Goal: Task Accomplishment & Management: Manage account settings

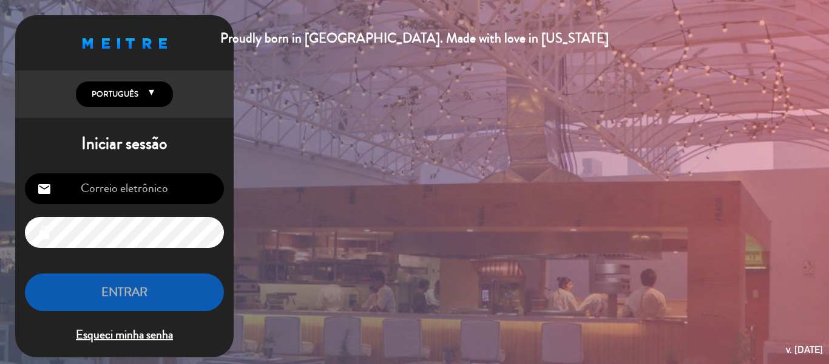
type input "[EMAIL_ADDRESS][DOMAIN_NAME]"
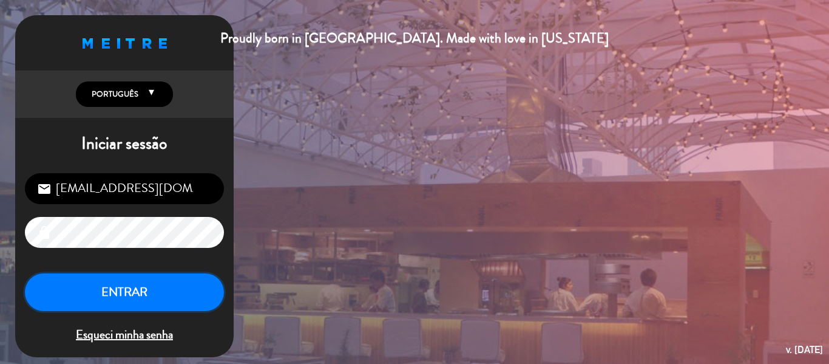
click at [166, 294] on button "ENTRAR" at bounding box center [124, 292] width 199 height 38
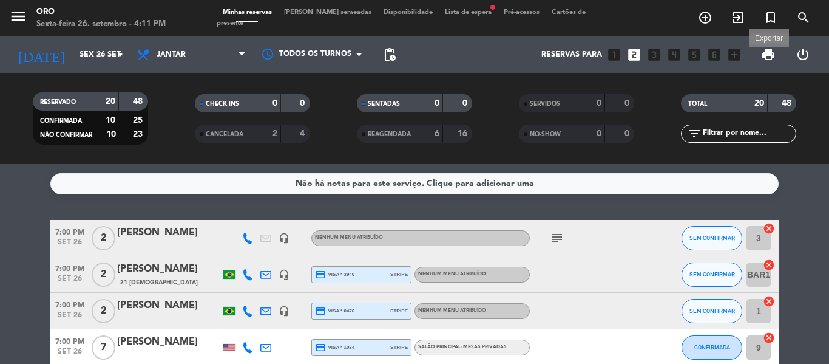
click at [768, 54] on span "print" at bounding box center [768, 54] width 15 height 15
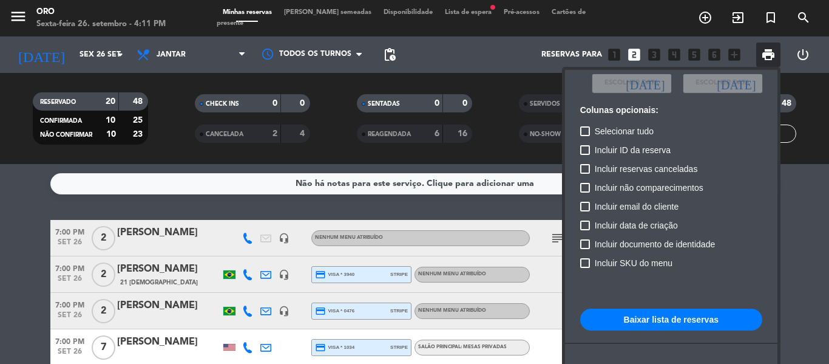
scroll to position [88, 0]
click at [674, 316] on button "Baixar lista de reservas" at bounding box center [671, 319] width 182 height 22
click at [510, 38] on div at bounding box center [414, 182] width 829 height 364
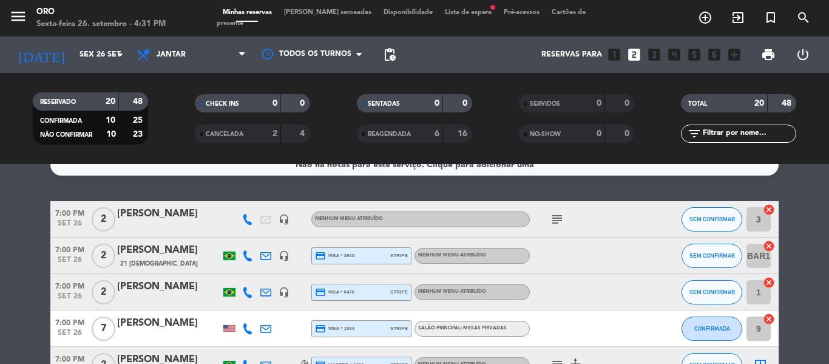
scroll to position [0, 0]
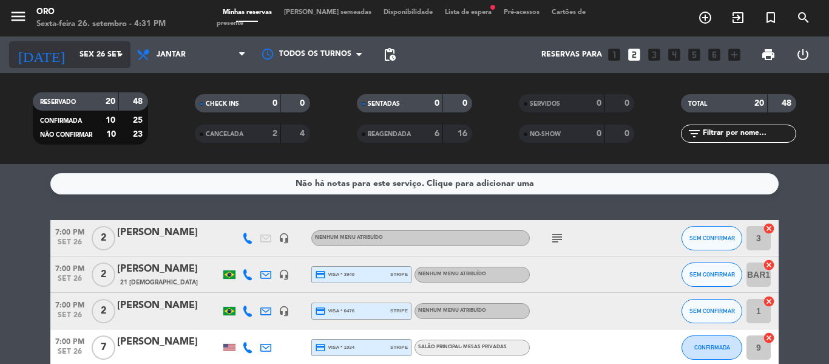
click at [74, 52] on input "Sex 26 set" at bounding box center [124, 54] width 103 height 21
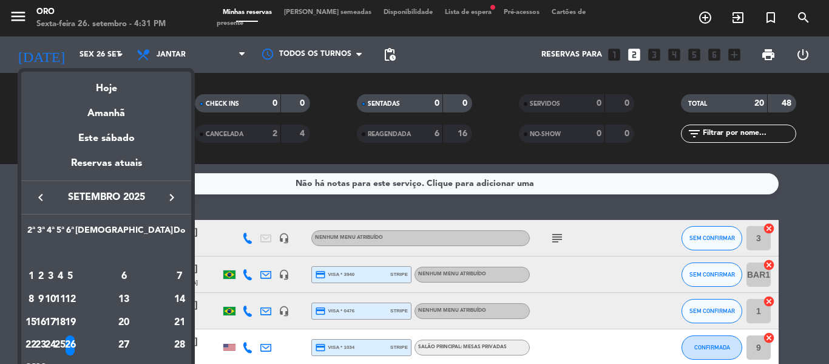
click at [158, 338] on div "27" at bounding box center [124, 345] width 88 height 21
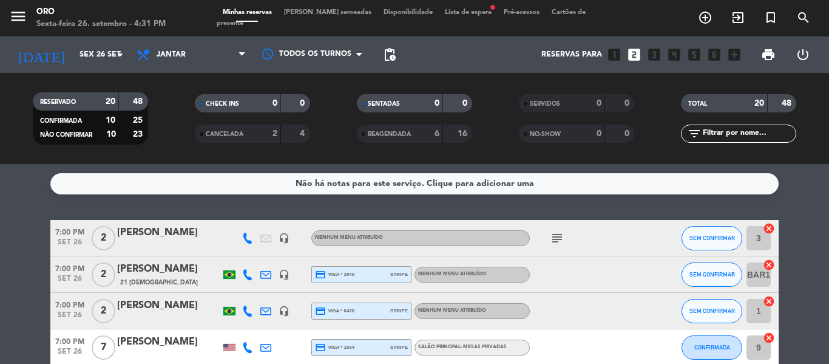
type input "Sáb 27 set"
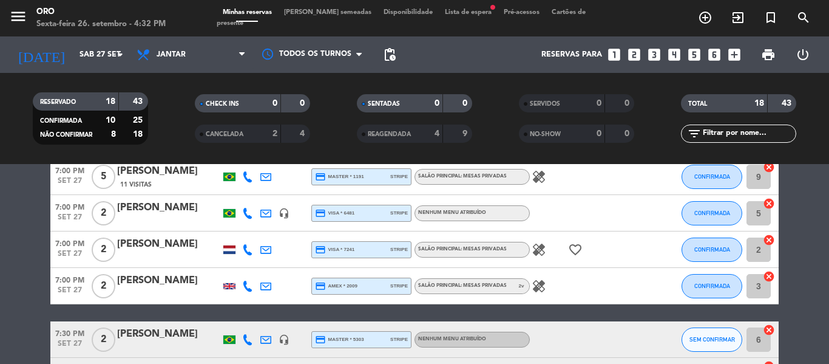
scroll to position [61, 0]
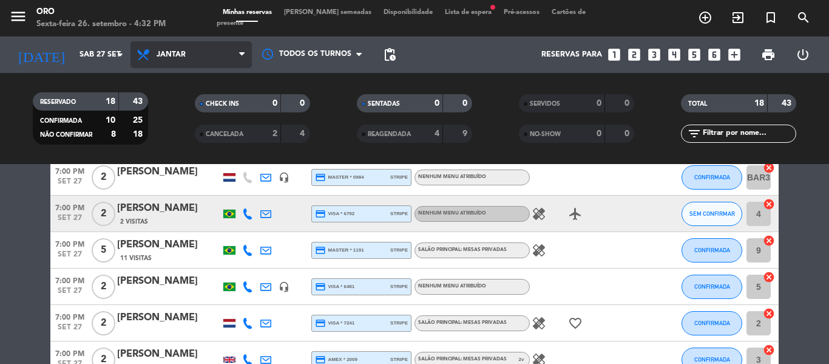
click at [160, 57] on span "Jantar" at bounding box center [171, 54] width 29 height 8
click at [170, 109] on div "menu Oro Sexta-feira 26. setembro - 4:32 PM Minhas reservas Mesas semeadas Disp…" at bounding box center [414, 82] width 829 height 164
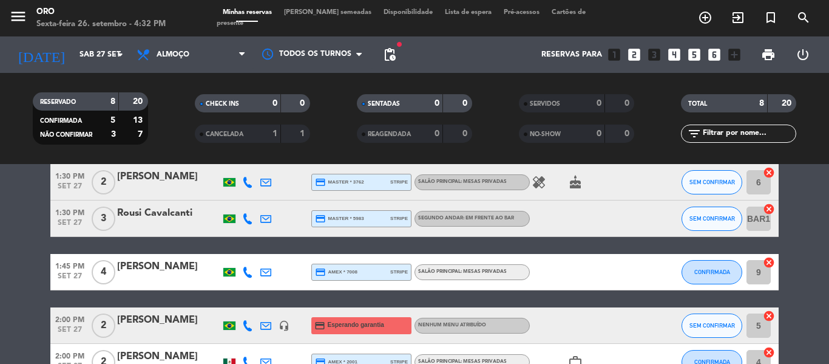
scroll to position [243, 0]
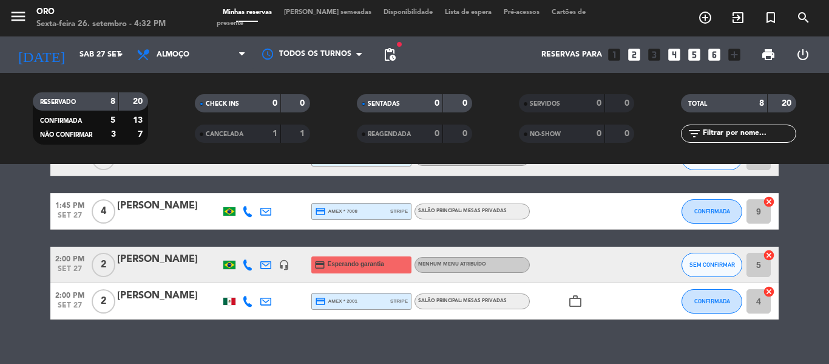
click at [190, 268] on div at bounding box center [168, 273] width 103 height 10
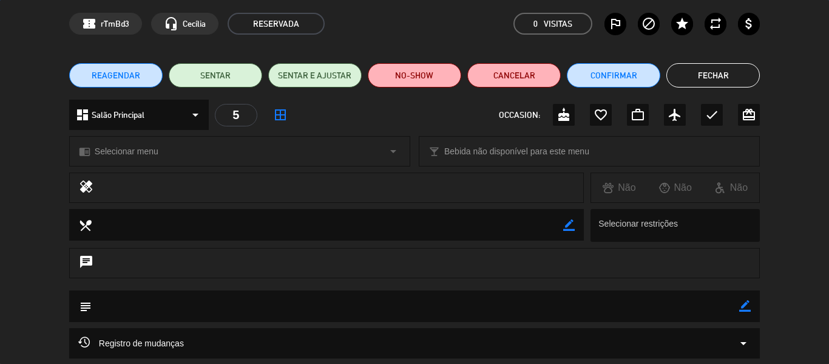
scroll to position [182, 0]
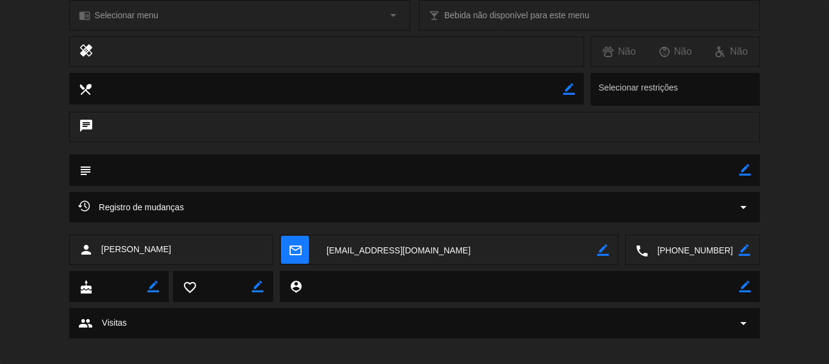
click at [294, 246] on icon "mail_outline" at bounding box center [294, 249] width 13 height 13
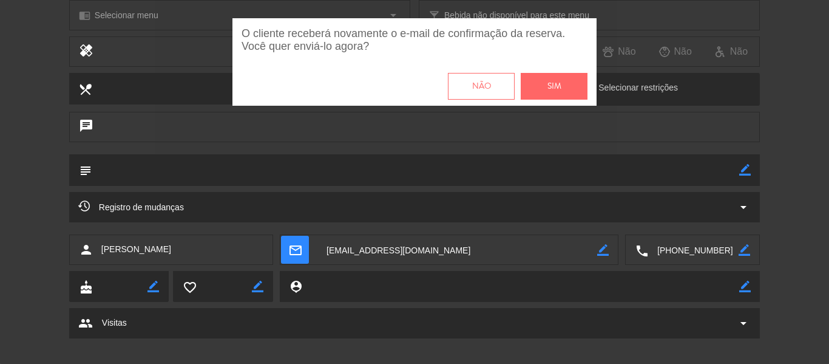
click at [584, 82] on button "Sim" at bounding box center [554, 86] width 67 height 27
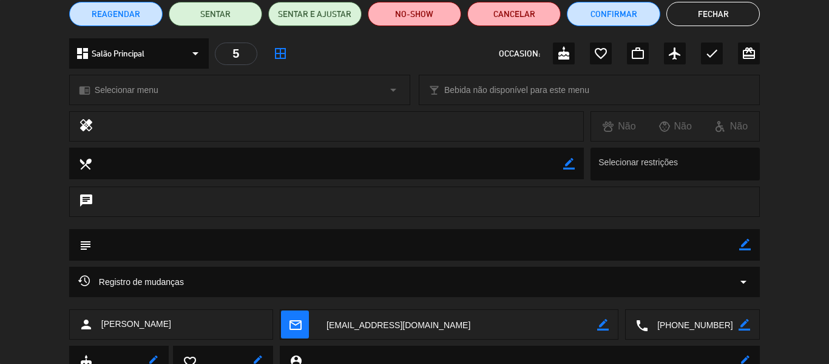
scroll to position [0, 0]
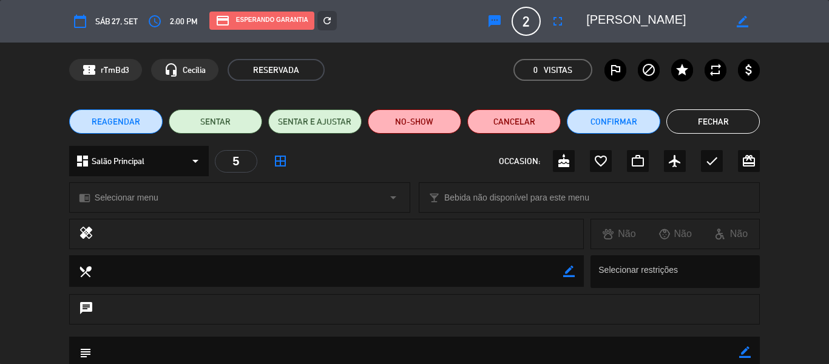
click at [725, 116] on button "Fechar" at bounding box center [712, 121] width 93 height 24
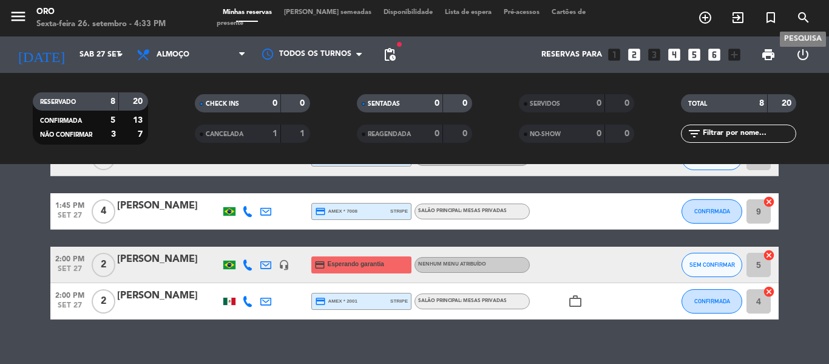
click at [805, 18] on icon "search" at bounding box center [803, 17] width 15 height 15
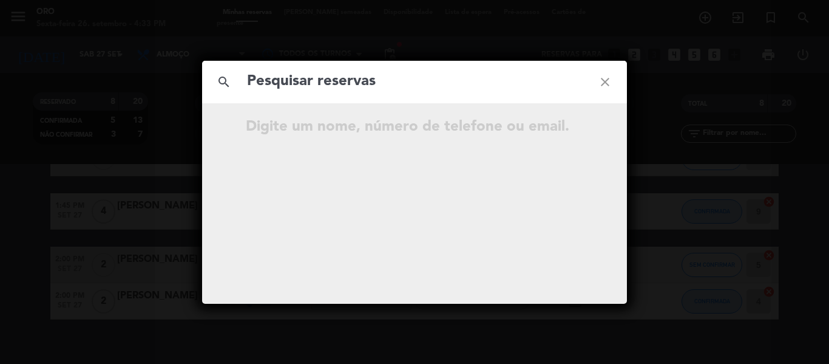
drag, startPoint x: 374, startPoint y: 89, endPoint x: 365, endPoint y: 84, distance: 10.3
click at [371, 90] on input "text" at bounding box center [414, 81] width 337 height 25
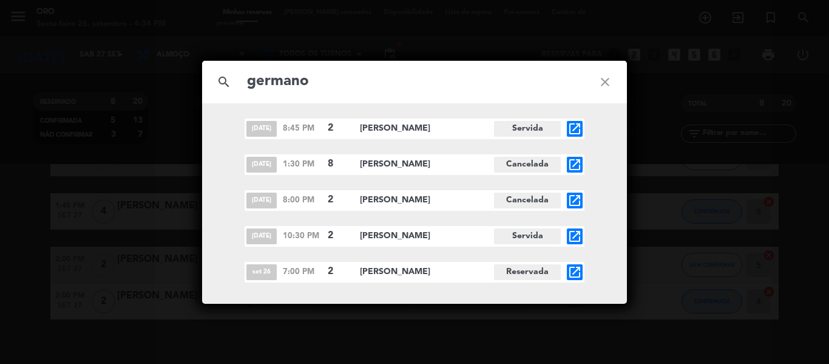
type input "germano"
click at [606, 85] on icon "close" at bounding box center [605, 82] width 44 height 44
click at [602, 81] on icon "close" at bounding box center [605, 82] width 44 height 44
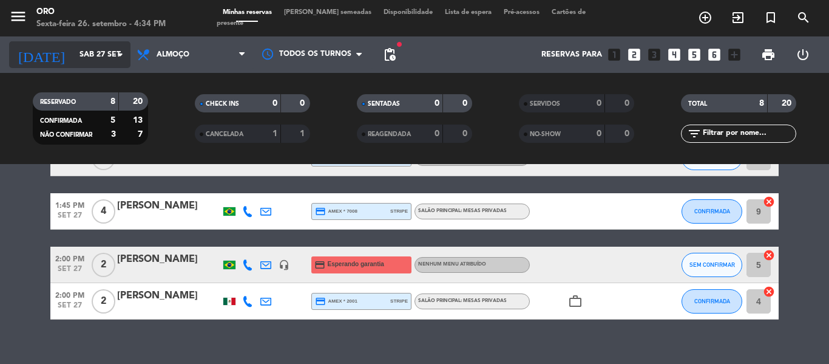
click at [96, 56] on input "Sáb 27 set" at bounding box center [124, 54] width 103 height 21
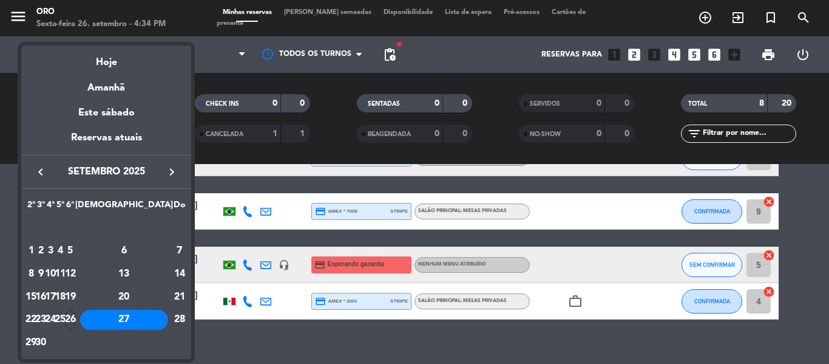
click at [75, 311] on div "26" at bounding box center [70, 320] width 9 height 21
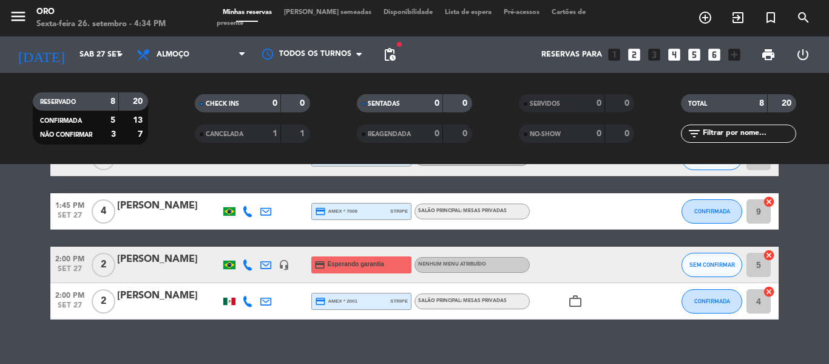
type input "Sex 26 set"
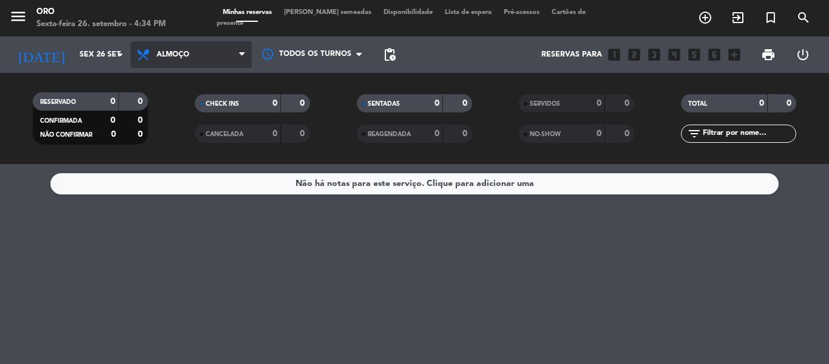
click at [175, 50] on span "Almoço" at bounding box center [190, 54] width 121 height 27
click at [161, 130] on div "menu Oro Sexta-feira 26. setembro - 4:34 PM Minhas reservas Mesas semeadas Disp…" at bounding box center [414, 82] width 829 height 164
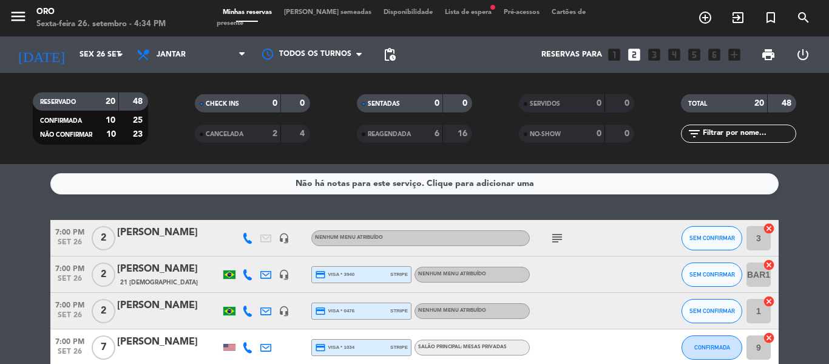
click at [184, 311] on div "[PERSON_NAME]" at bounding box center [168, 305] width 103 height 16
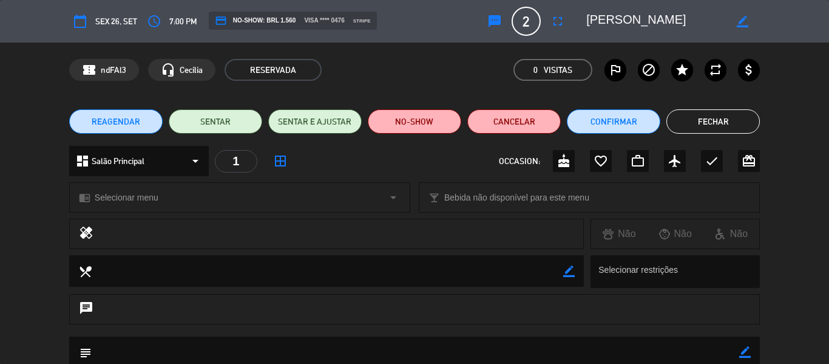
scroll to position [157, 0]
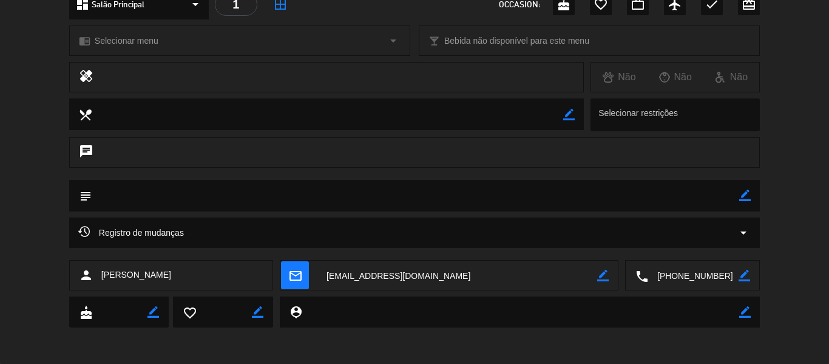
click at [745, 194] on icon "border_color" at bounding box center [745, 195] width 12 height 12
type textarea "L"
drag, startPoint x: 118, startPoint y: 195, endPoint x: 3, endPoint y: 183, distance: 115.9
click at [4, 183] on div "subject" at bounding box center [414, 199] width 829 height 38
click at [752, 197] on div "subject" at bounding box center [414, 196] width 691 height 32
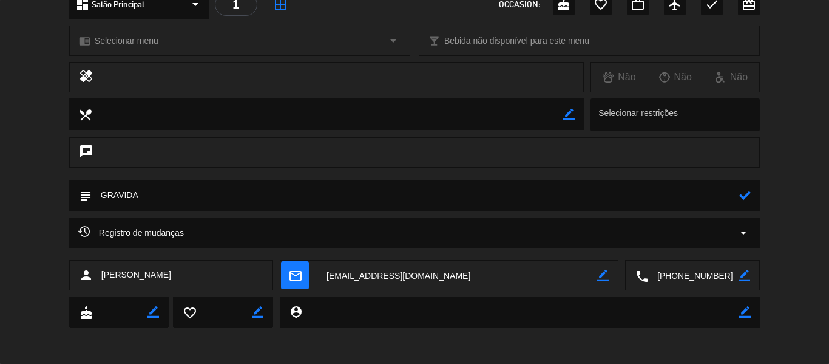
click at [748, 190] on icon at bounding box center [745, 195] width 12 height 12
click at [750, 198] on icon "border_color" at bounding box center [745, 195] width 12 height 12
click at [702, 194] on textarea at bounding box center [416, 195] width 648 height 31
type textarea "GRAVIDA/ NIVER ELA"
click at [750, 203] on div at bounding box center [745, 196] width 12 height 32
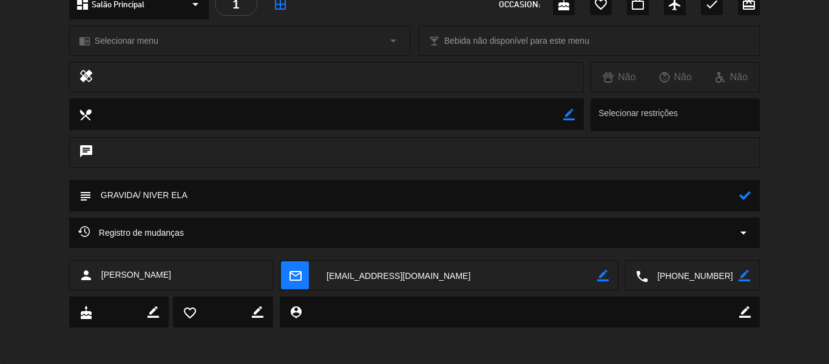
click at [750, 195] on icon at bounding box center [745, 195] width 12 height 12
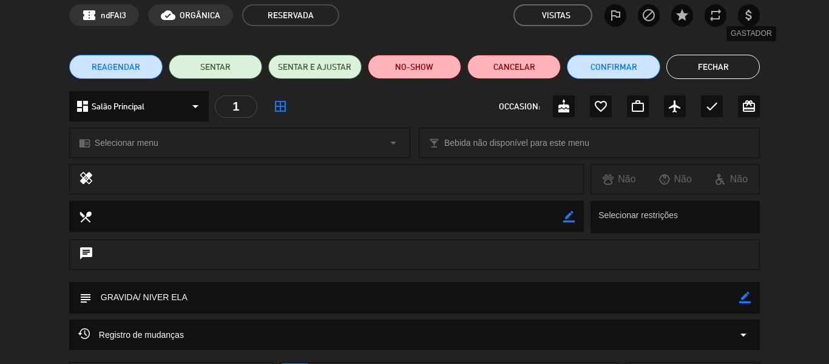
scroll to position [0, 0]
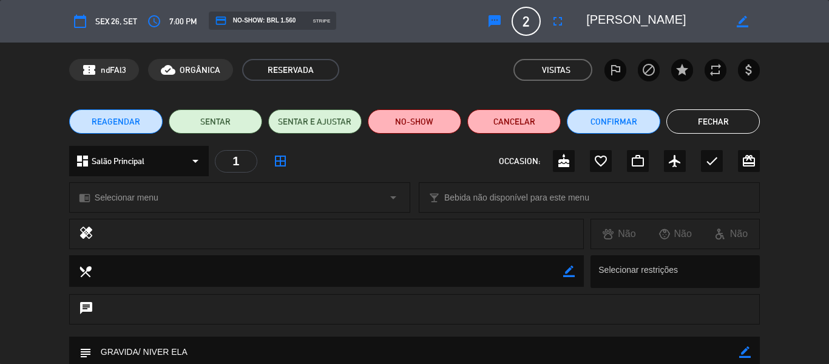
drag, startPoint x: 719, startPoint y: 132, endPoint x: 716, endPoint y: 121, distance: 11.8
click at [716, 124] on button "Fechar" at bounding box center [712, 121] width 93 height 24
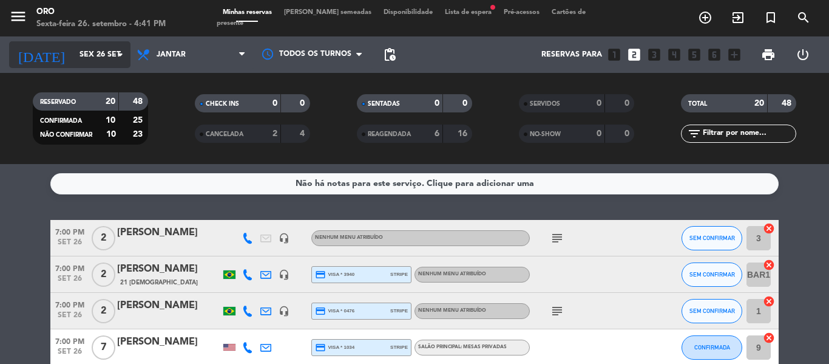
click at [35, 57] on icon "[DATE]" at bounding box center [41, 54] width 64 height 27
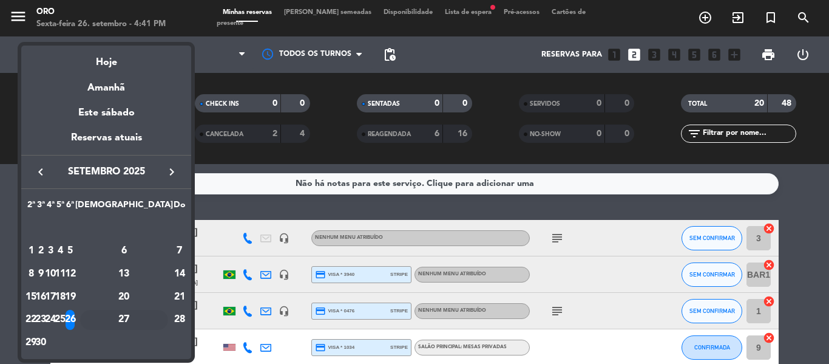
click at [160, 314] on div "27" at bounding box center [124, 320] width 88 height 21
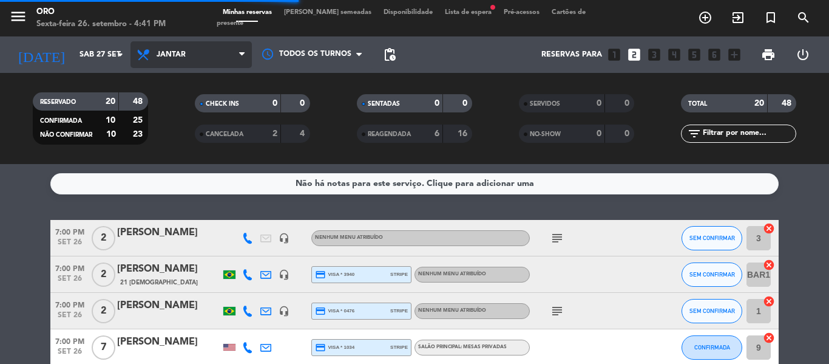
click at [183, 66] on span "Jantar" at bounding box center [190, 54] width 121 height 27
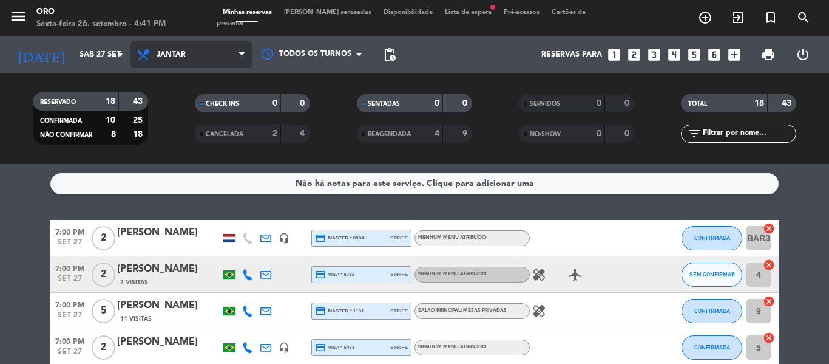
click at [171, 58] on span "Jantar" at bounding box center [171, 54] width 29 height 8
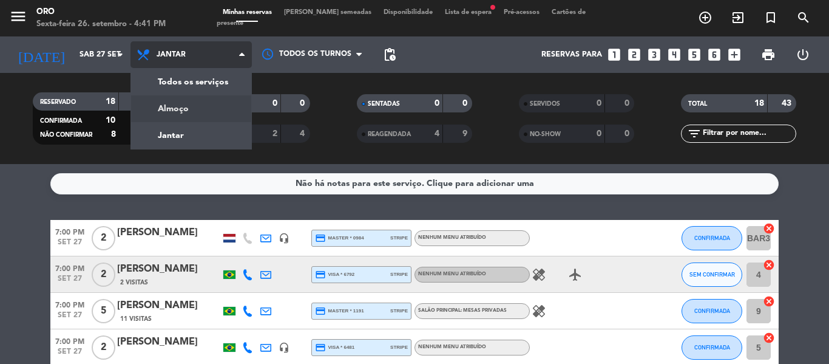
click at [186, 120] on div "menu Oro Sexta-feira 26. setembro - 4:41 PM Minhas reservas Mesas semeadas Disp…" at bounding box center [414, 82] width 829 height 164
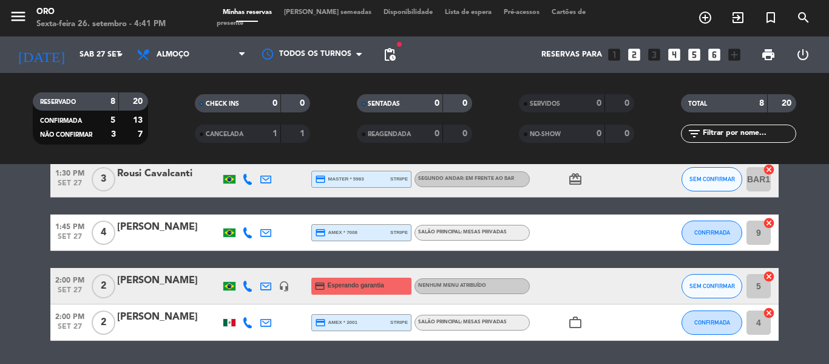
scroll to position [243, 0]
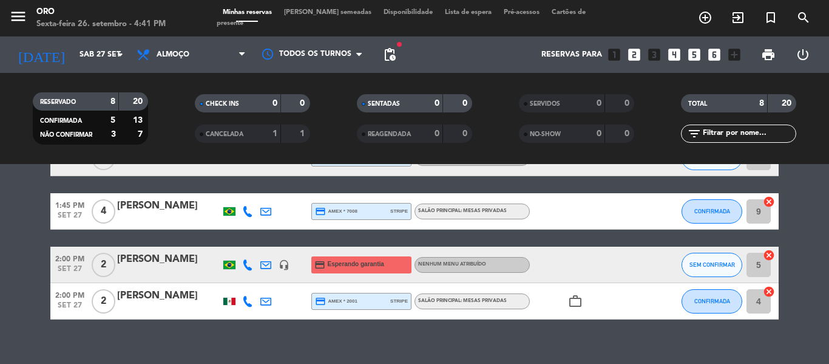
click at [171, 269] on div at bounding box center [168, 273] width 103 height 10
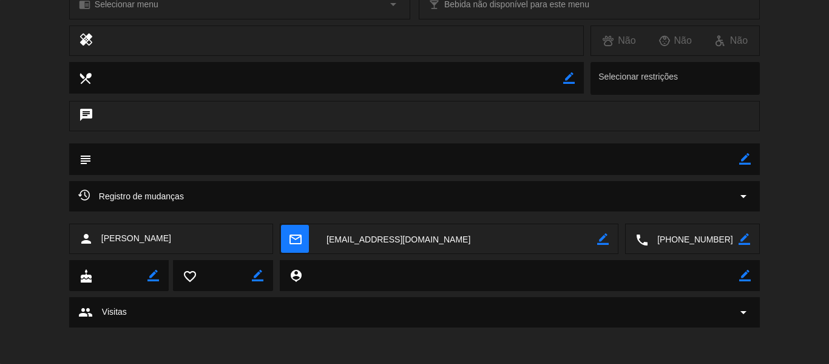
scroll to position [11, 0]
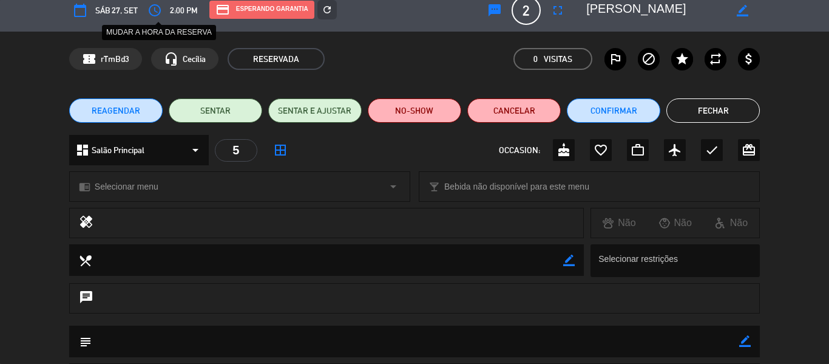
click at [157, 4] on icon "access_time" at bounding box center [154, 10] width 15 height 15
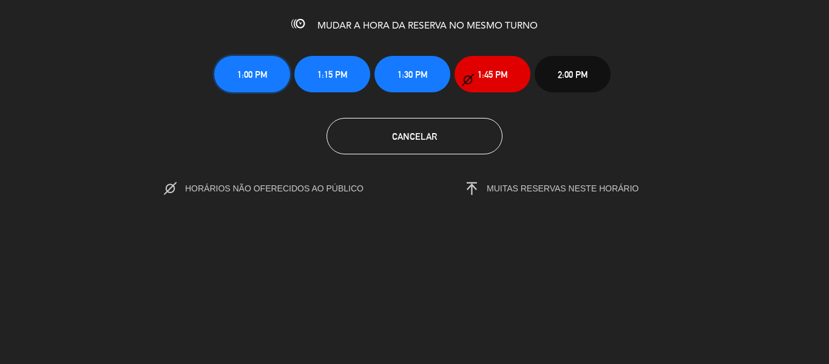
click at [257, 74] on span "1:00 PM" at bounding box center [252, 74] width 30 height 14
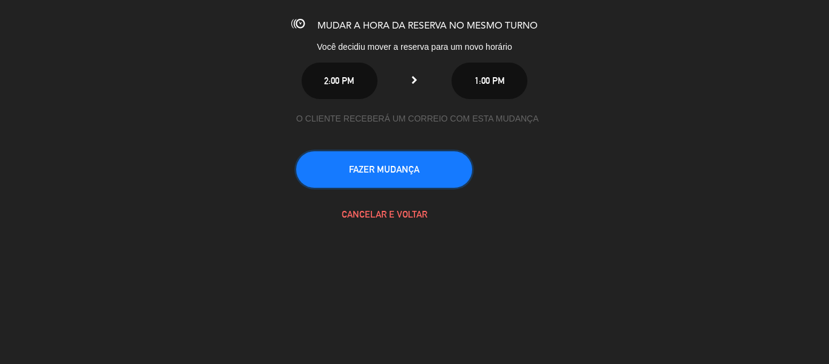
click at [417, 178] on button "FAZER MUDANÇA" at bounding box center [384, 169] width 176 height 36
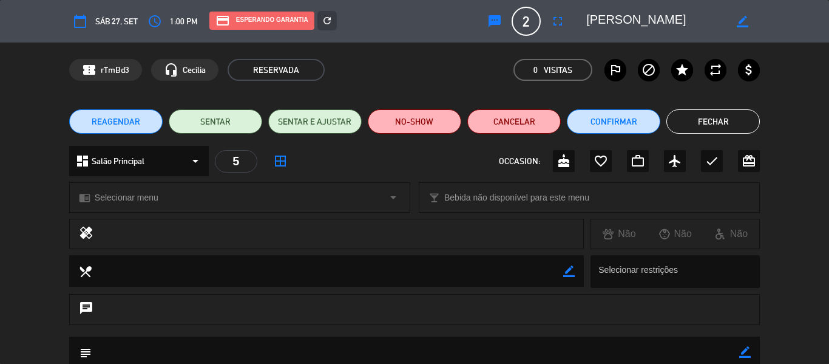
click at [703, 120] on button "Fechar" at bounding box center [712, 121] width 93 height 24
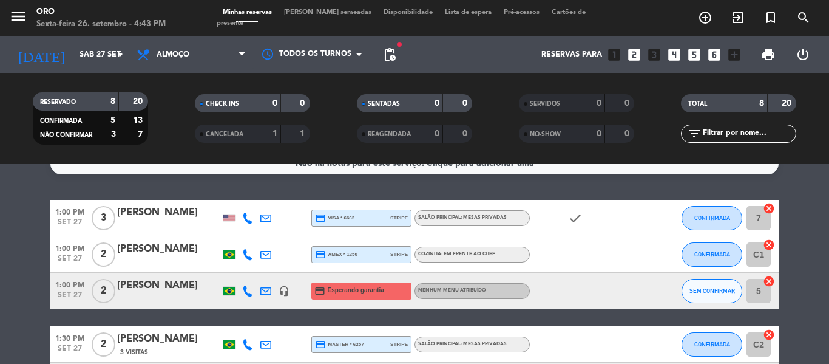
scroll to position [0, 0]
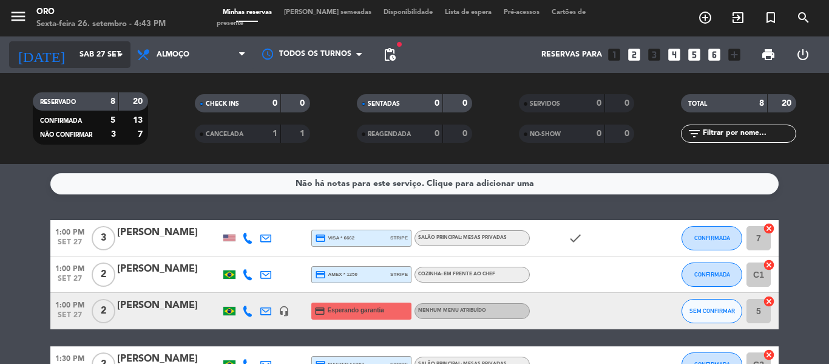
click at [99, 48] on input "Sáb 27 set" at bounding box center [124, 54] width 103 height 21
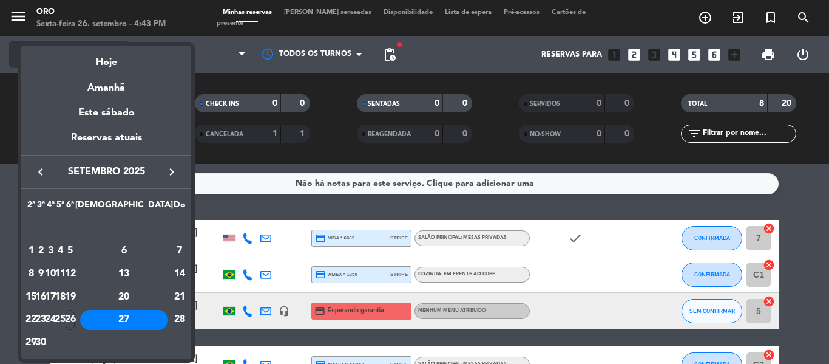
click at [105, 64] on div "Hoje" at bounding box center [106, 58] width 170 height 25
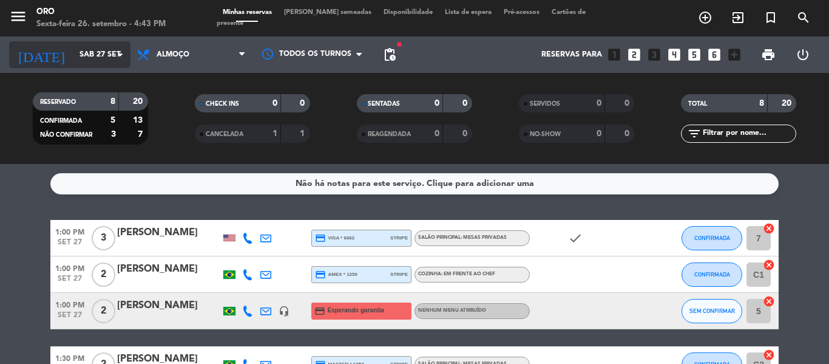
type input "Sex 26 set"
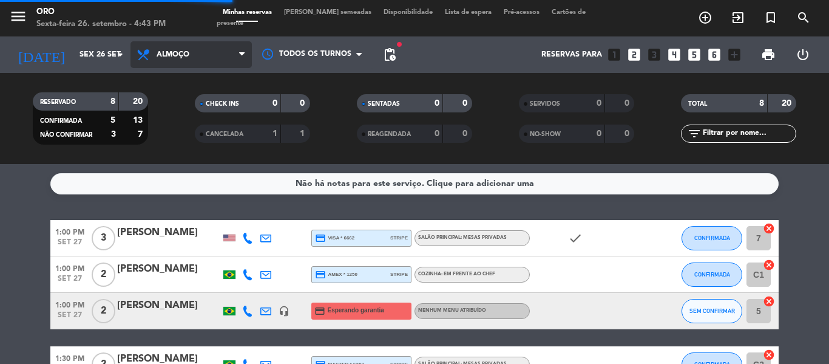
click at [170, 49] on span "Almoço" at bounding box center [190, 54] width 121 height 27
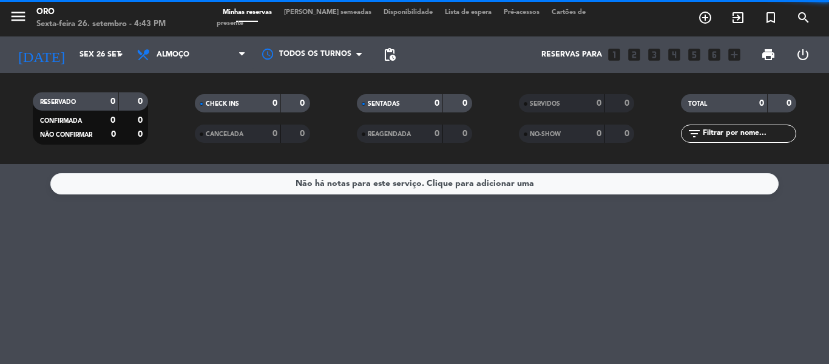
click at [183, 135] on filter-checkbox "CANCELADA 0 0" at bounding box center [252, 133] width 162 height 18
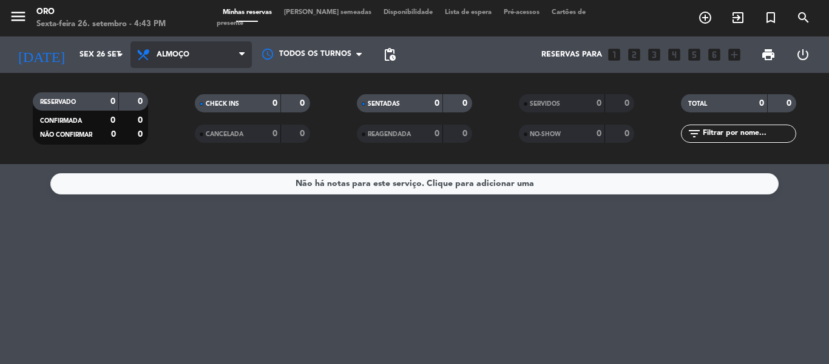
click at [218, 47] on span "Almoço" at bounding box center [190, 54] width 121 height 27
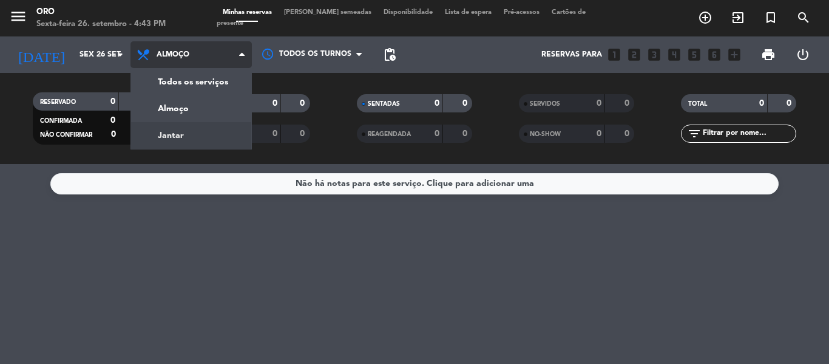
click at [183, 134] on div "menu Oro Sexta-feira 26. setembro - 4:43 PM Minhas reservas Mesas semeadas Disp…" at bounding box center [414, 82] width 829 height 164
